Goal: Information Seeking & Learning: Find specific fact

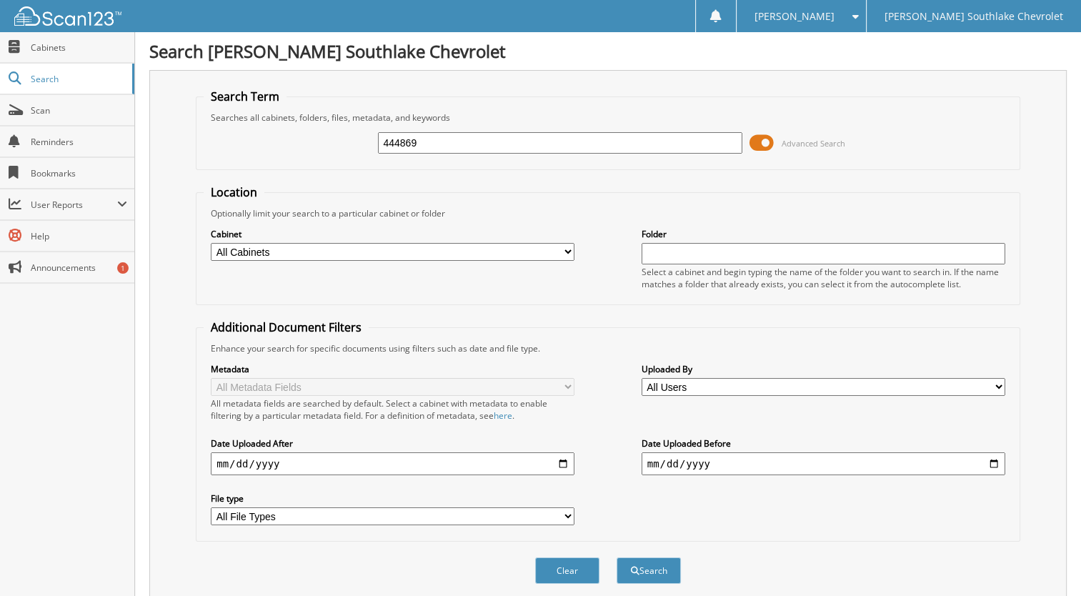
type input "444869"
click at [617, 557] on button "Search" at bounding box center [649, 570] width 64 height 26
click at [389, 145] on input "text" at bounding box center [560, 142] width 364 height 21
type input "445292"
click at [617, 557] on button "Search" at bounding box center [649, 570] width 64 height 26
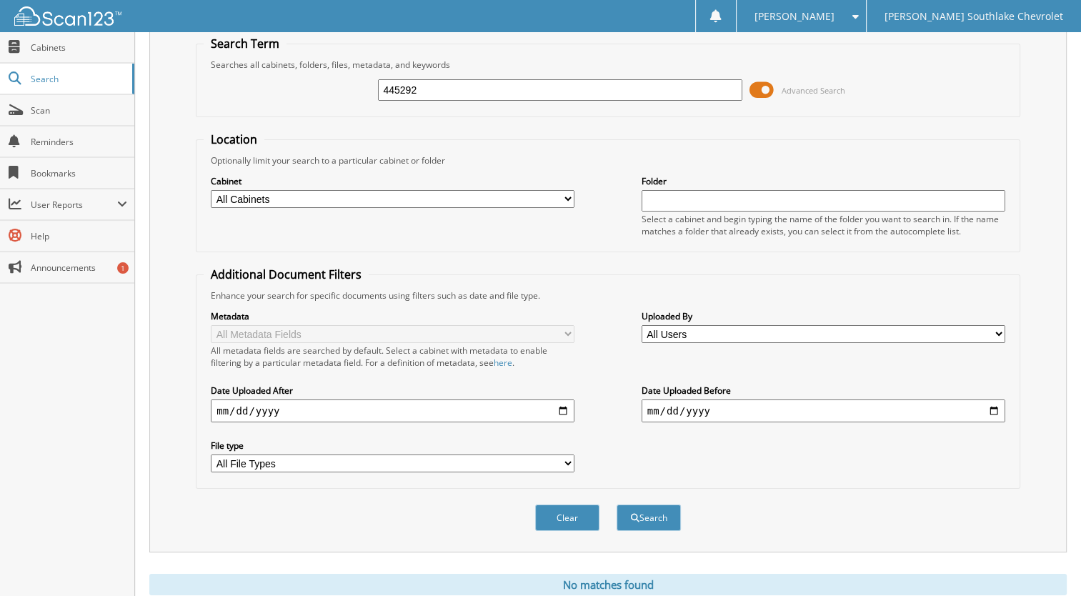
scroll to position [89, 0]
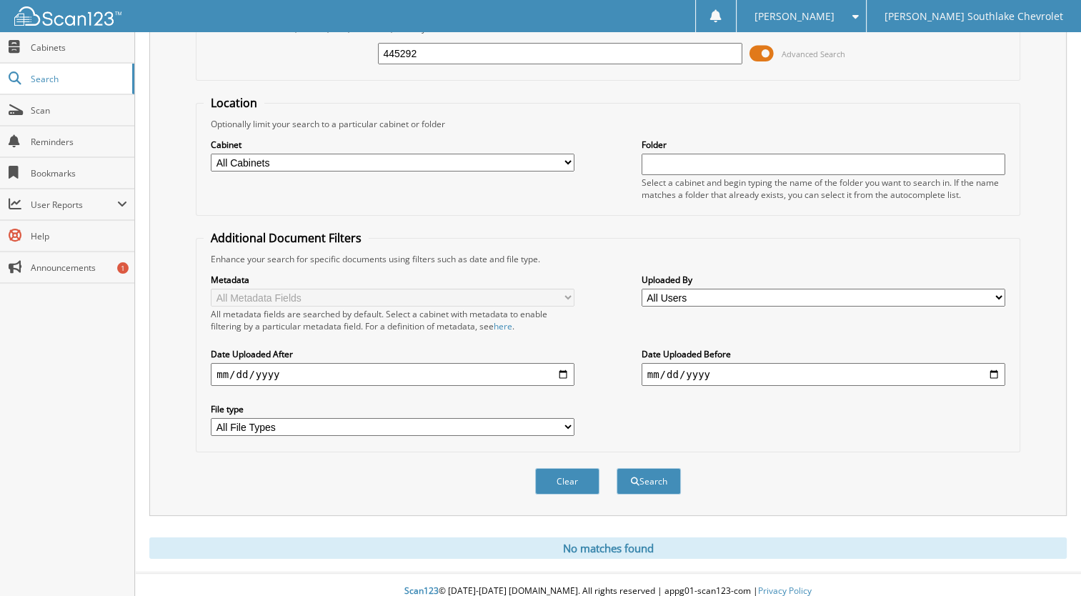
click at [439, 53] on input "445292" at bounding box center [560, 53] width 364 height 21
type input "445746"
click at [617, 468] on button "Search" at bounding box center [649, 481] width 64 height 26
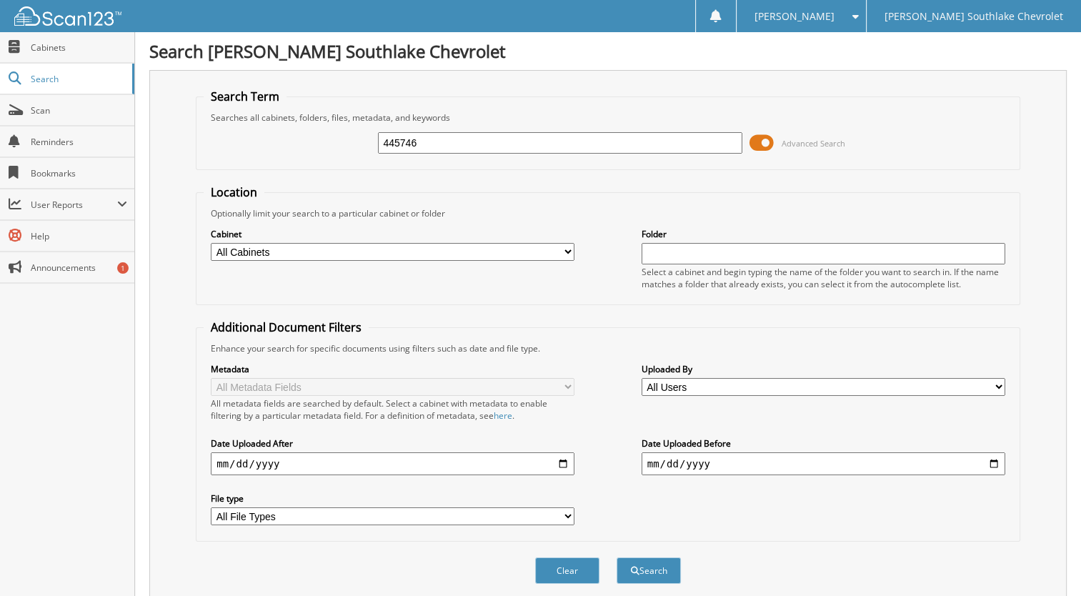
click at [465, 143] on input "445746" at bounding box center [560, 142] width 364 height 21
type input "442532"
click at [617, 557] on button "Search" at bounding box center [649, 570] width 64 height 26
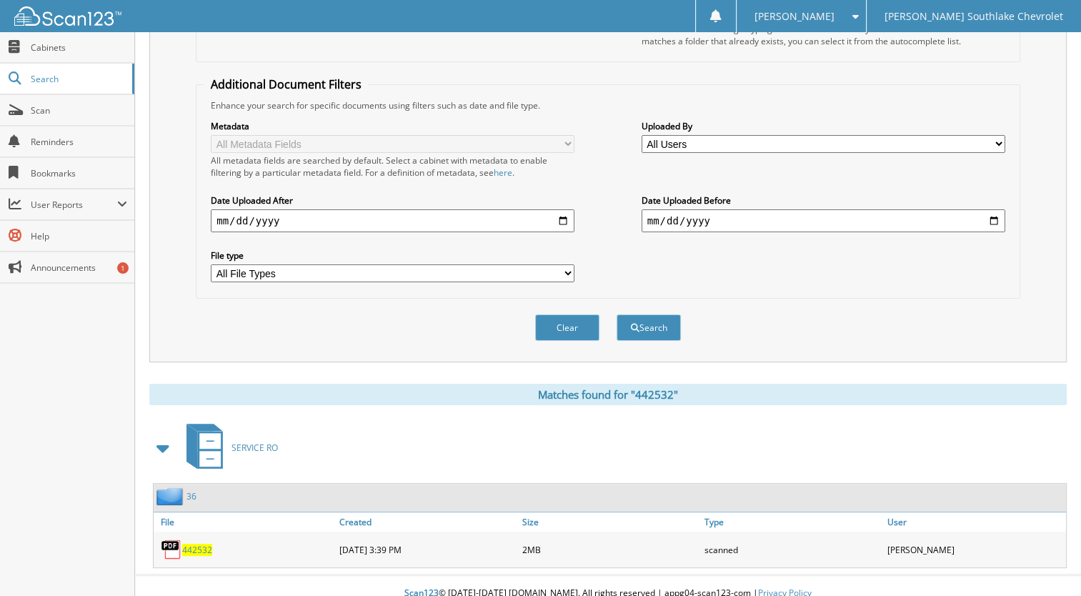
click at [197, 544] on span "442532" at bounding box center [197, 550] width 30 height 12
